Goal: Find specific page/section: Find specific page/section

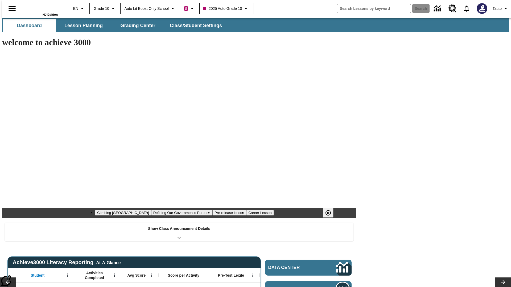
type input "-1"
click at [81, 26] on span "Lesson Planning" at bounding box center [83, 26] width 38 height 6
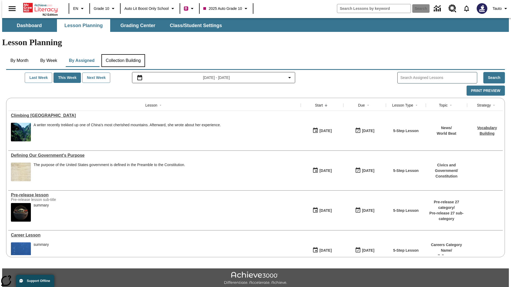
click at [123, 54] on button "Collection Building" at bounding box center [123, 60] width 44 height 13
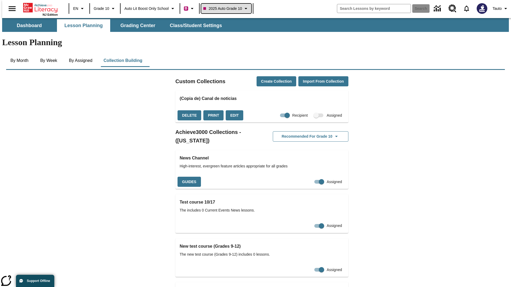
click at [228, 9] on span "2025 Auto Grade 10" at bounding box center [222, 9] width 39 height 6
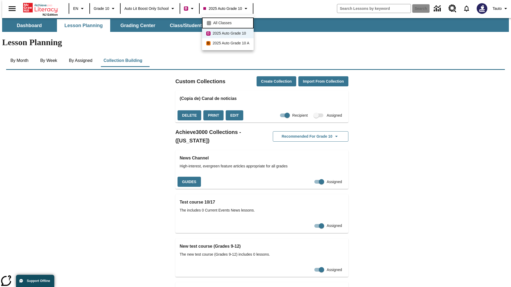
click at [229, 22] on span "All Classes" at bounding box center [222, 23] width 18 height 6
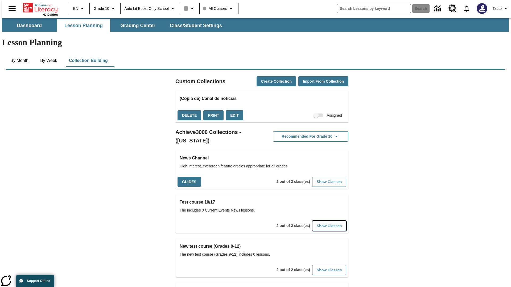
click at [321, 221] on button "Show Classes" at bounding box center [329, 226] width 34 height 10
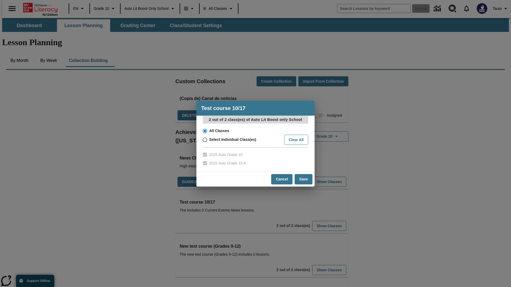
click at [204, 131] on input "All Classes" at bounding box center [204, 130] width 9 height 7
click at [282, 179] on button "Cancel" at bounding box center [281, 179] width 21 height 10
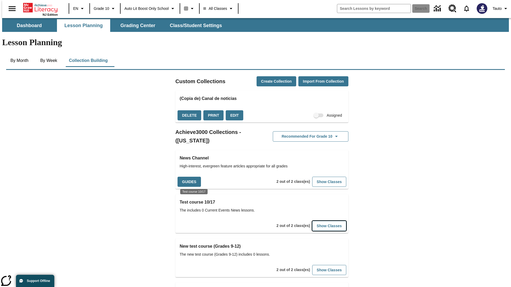
click at [321, 221] on button "Show Classes" at bounding box center [329, 226] width 34 height 10
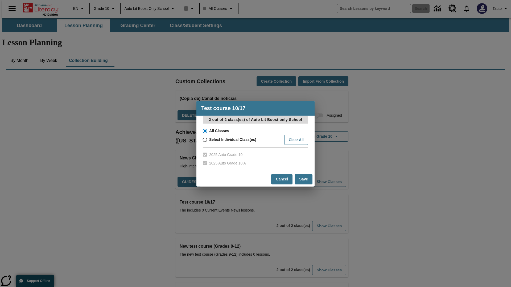
click at [204, 131] on input "All Classes" at bounding box center [204, 130] width 9 height 7
click at [304, 179] on button "Save" at bounding box center [304, 179] width 18 height 10
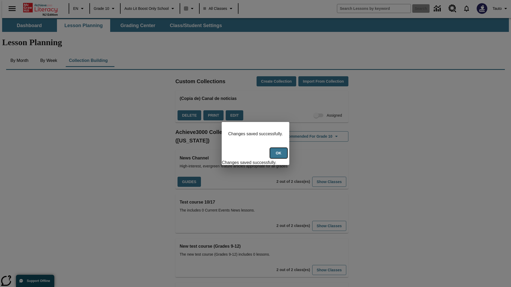
click at [279, 156] on button "Ok" at bounding box center [278, 153] width 17 height 10
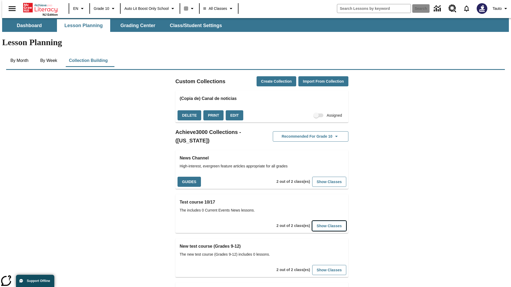
click at [321, 221] on button "Show Classes" at bounding box center [329, 226] width 34 height 10
